Goal: Find specific page/section: Find specific page/section

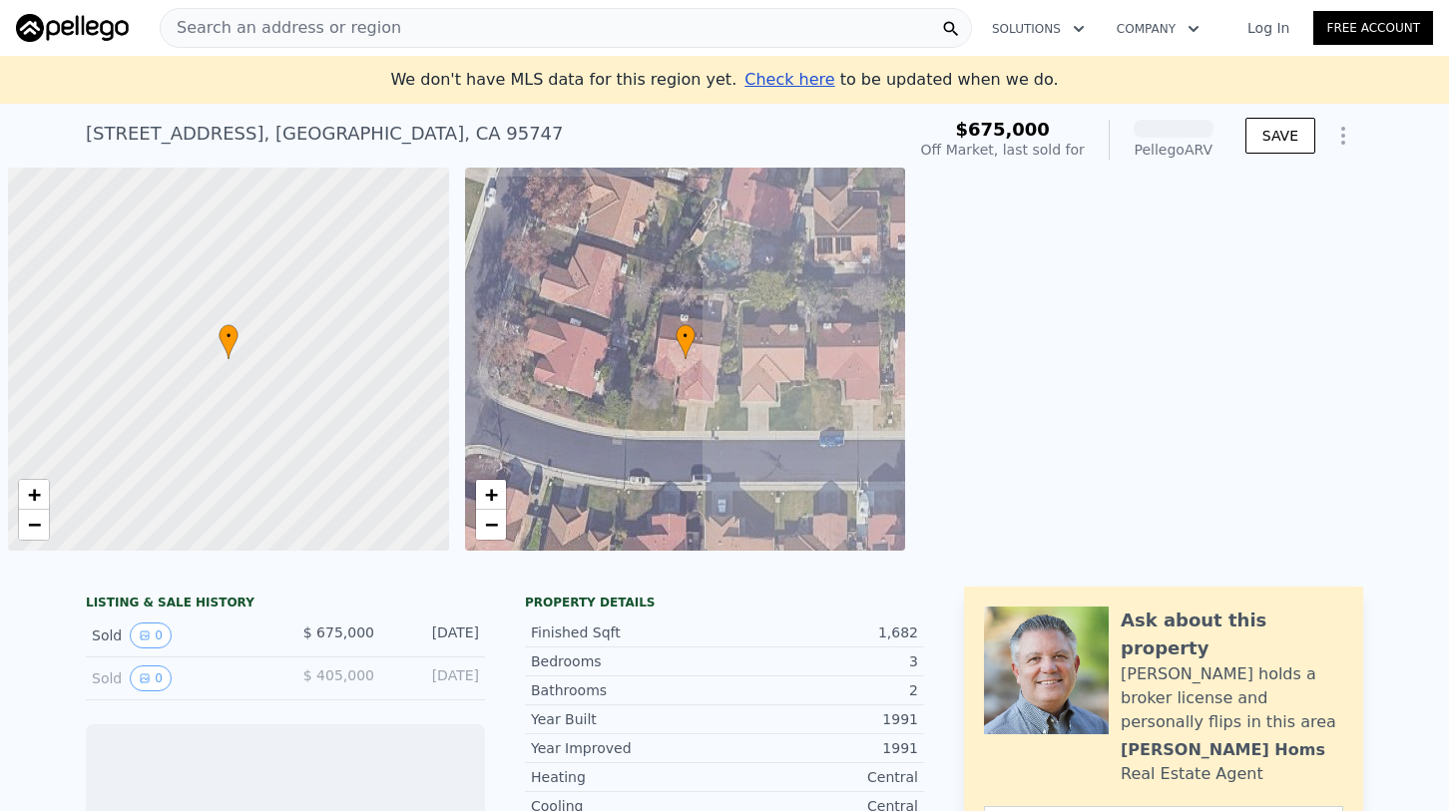
scroll to position [0, 8]
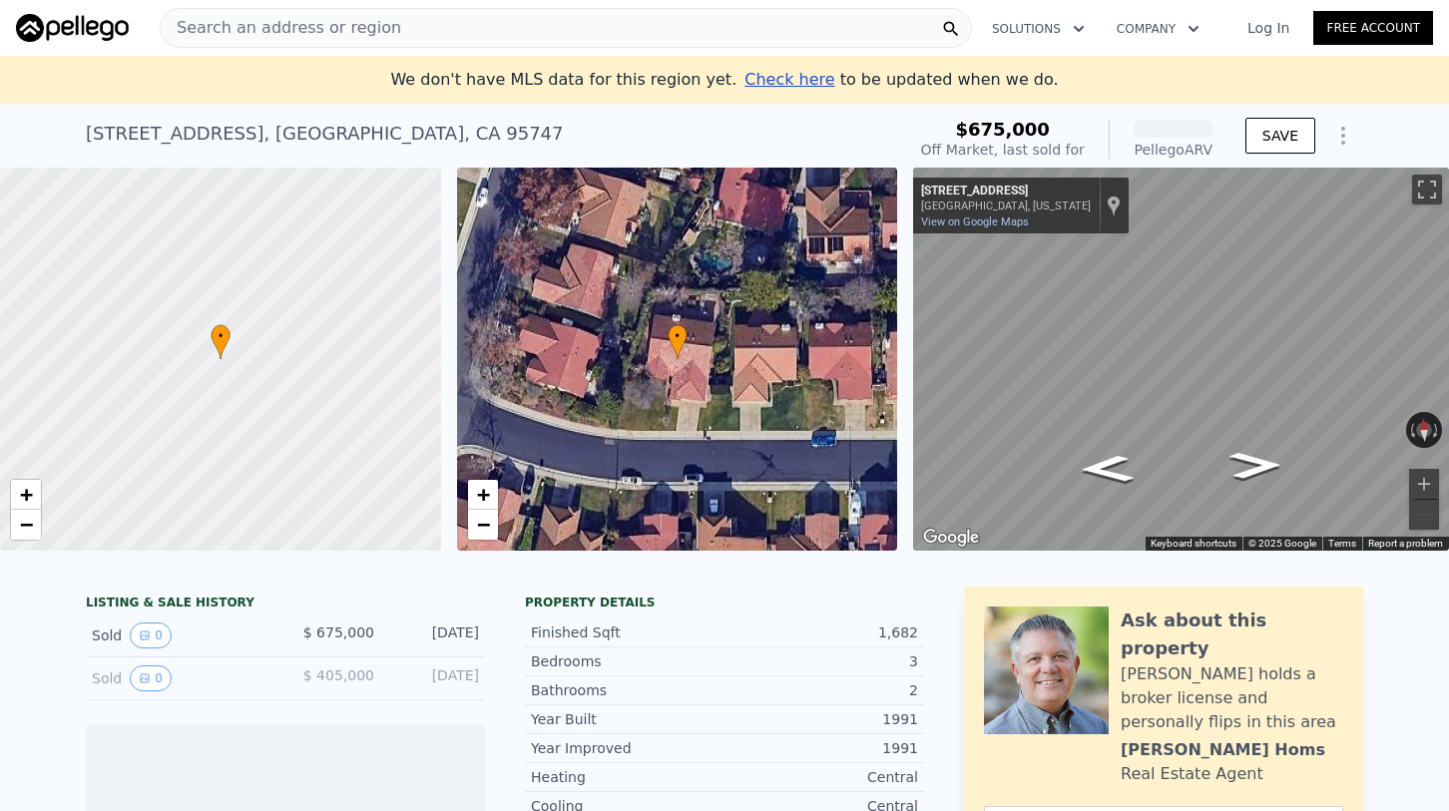
click at [385, 12] on div "Search an address or region" at bounding box center [566, 28] width 812 height 40
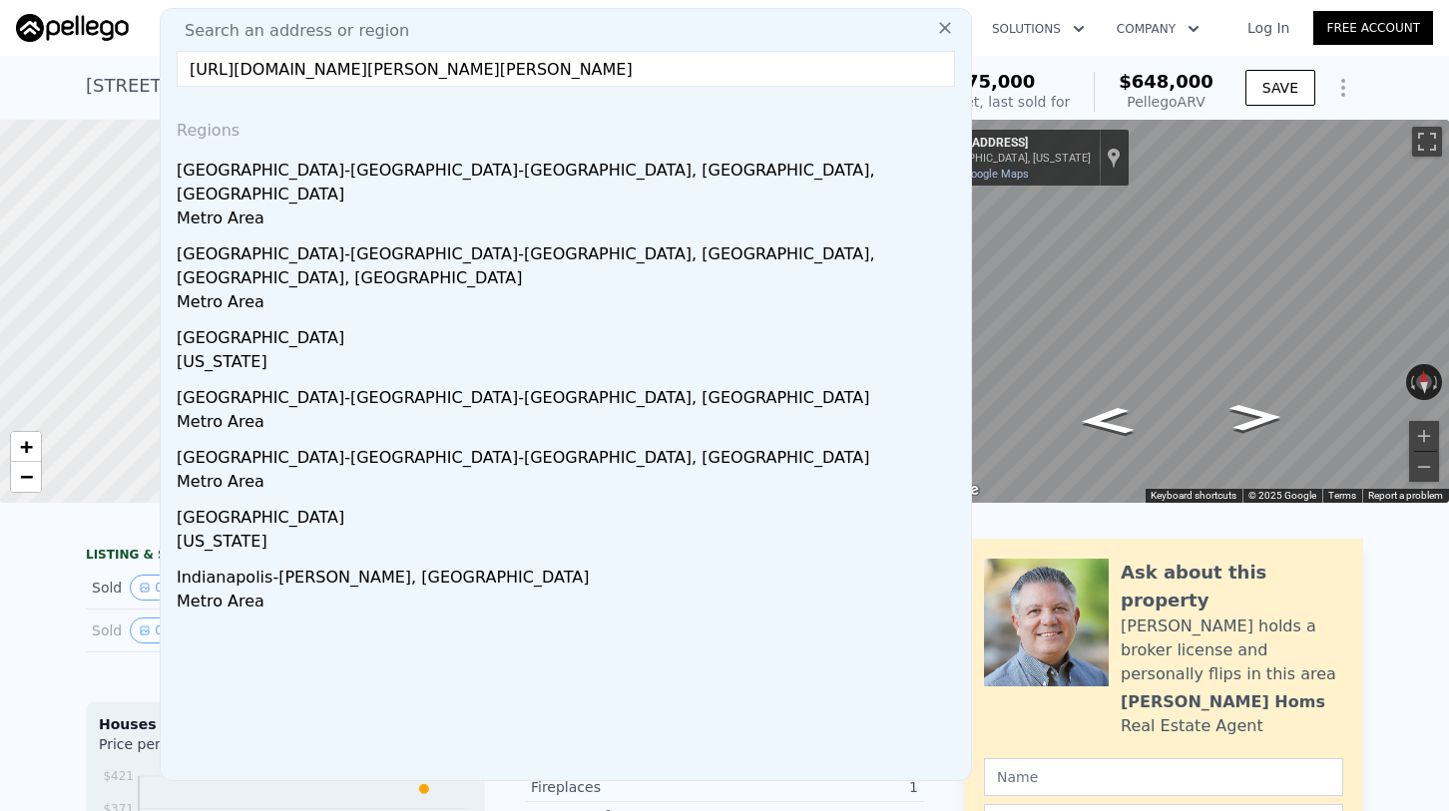
scroll to position [0, 0]
click at [485, 84] on input "[URL][DOMAIN_NAME][PERSON_NAME][PERSON_NAME]" at bounding box center [566, 69] width 778 height 36
paste input "[STREET_ADDRESS][PERSON_NAME]"
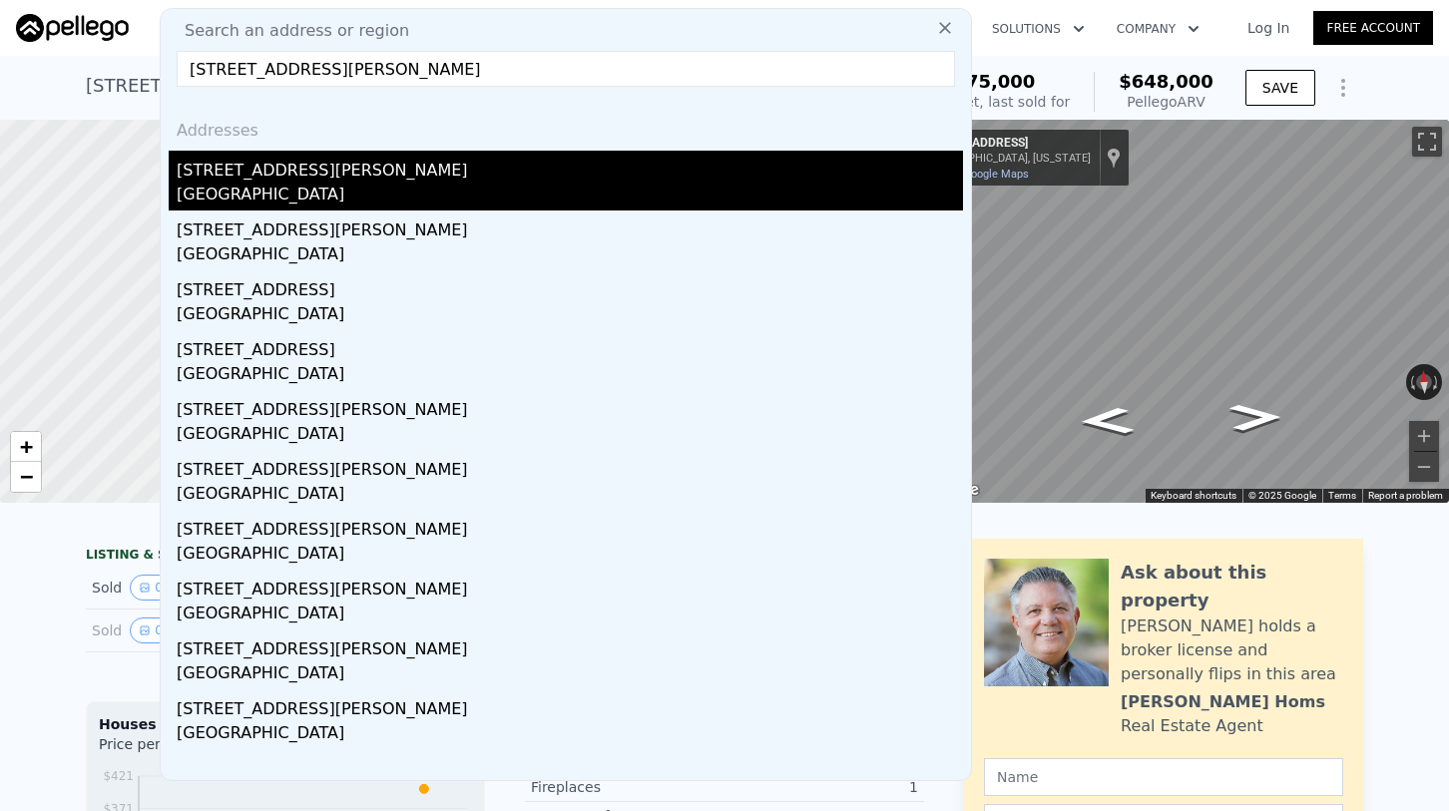
type input "[STREET_ADDRESS][PERSON_NAME]"
click at [381, 165] on div "[STREET_ADDRESS][PERSON_NAME]" at bounding box center [570, 167] width 786 height 32
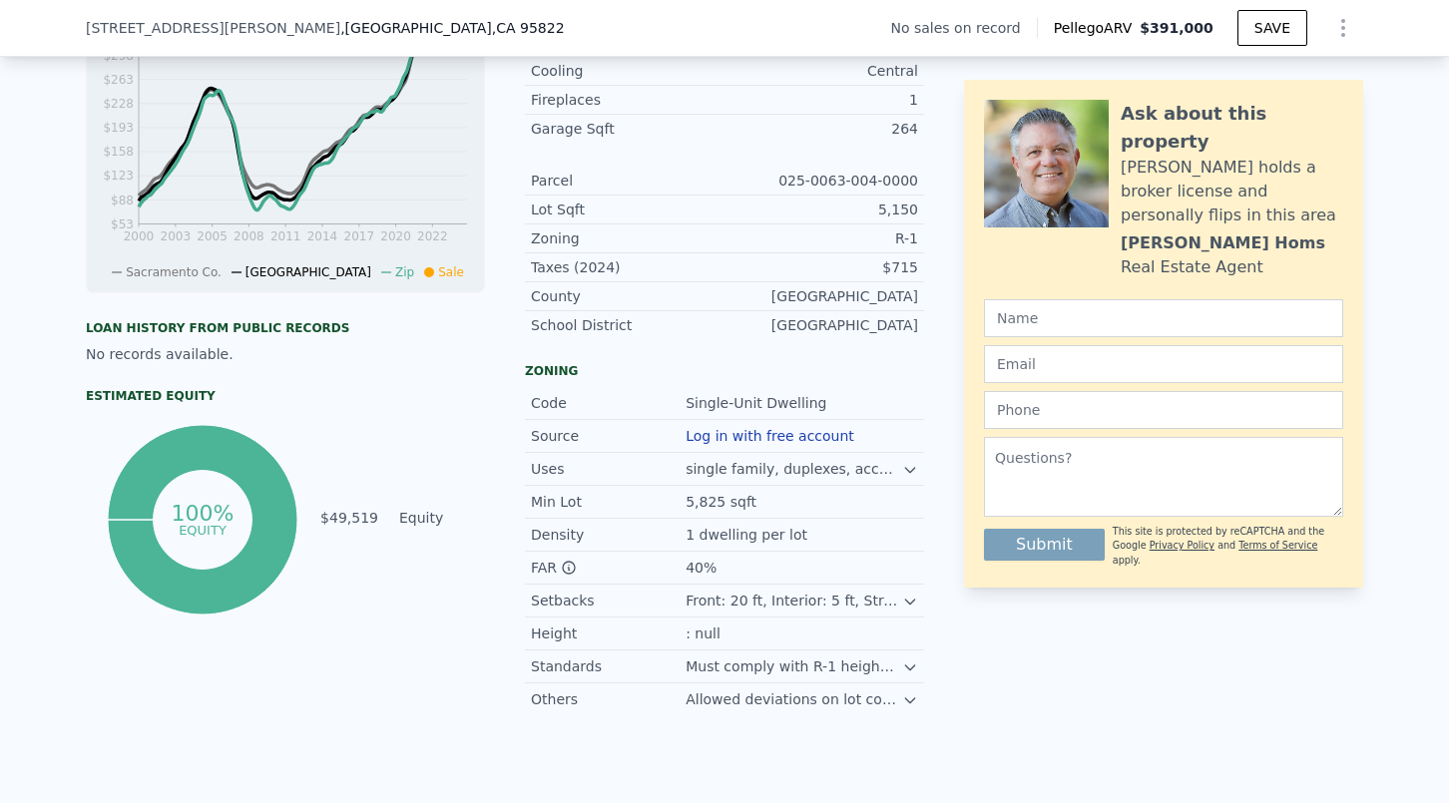
scroll to position [633, 0]
